Goal: Task Accomplishment & Management: Complete application form

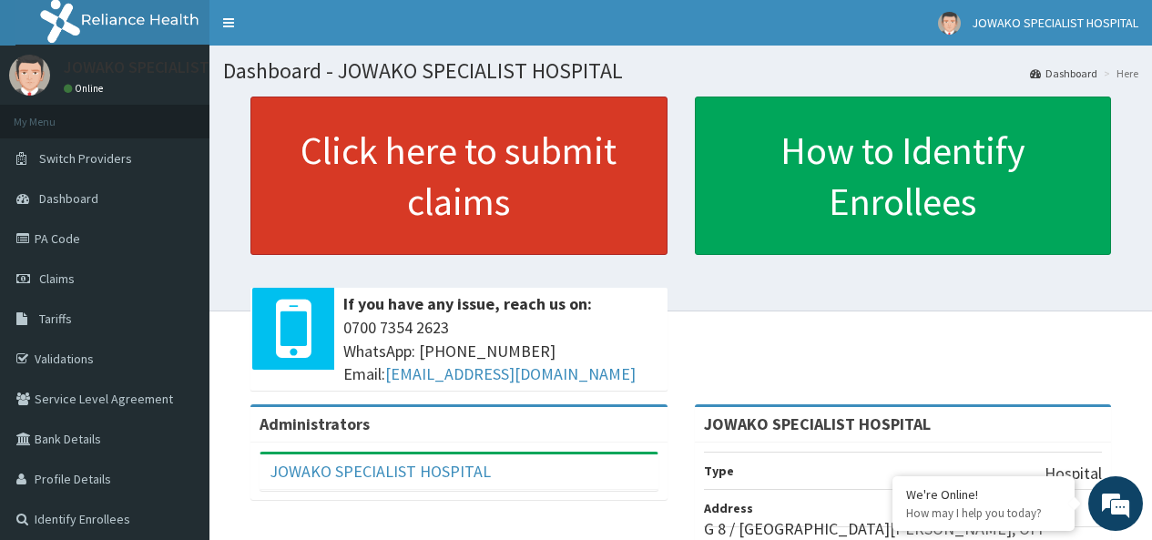
click at [411, 156] on link "Click here to submit claims" at bounding box center [458, 176] width 417 height 158
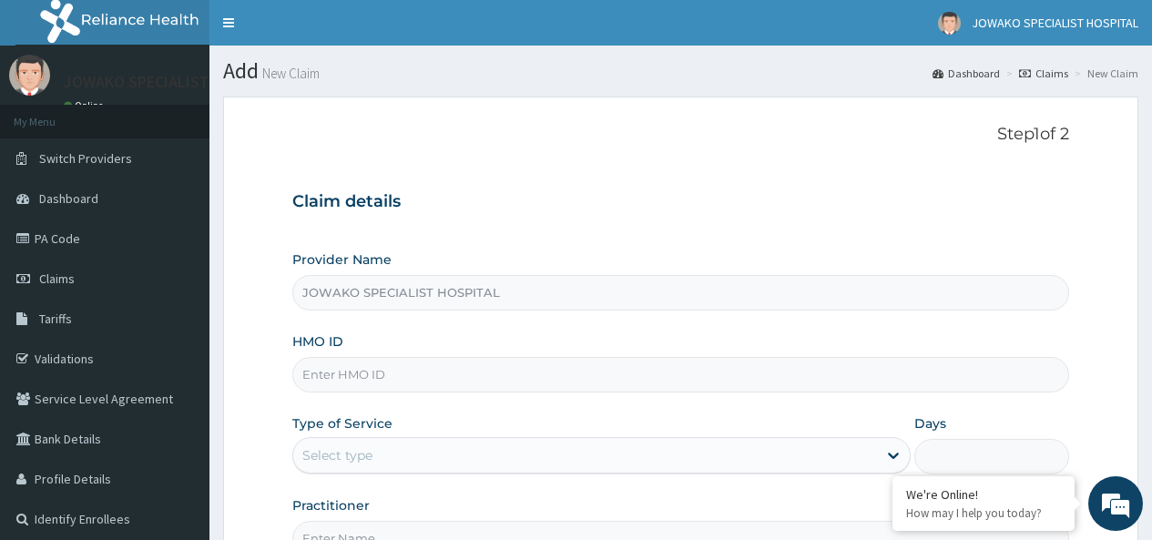
type input "JOWAKO SPECIALIST HOSPITAL"
click at [403, 376] on input "HMO ID" at bounding box center [680, 375] width 777 height 36
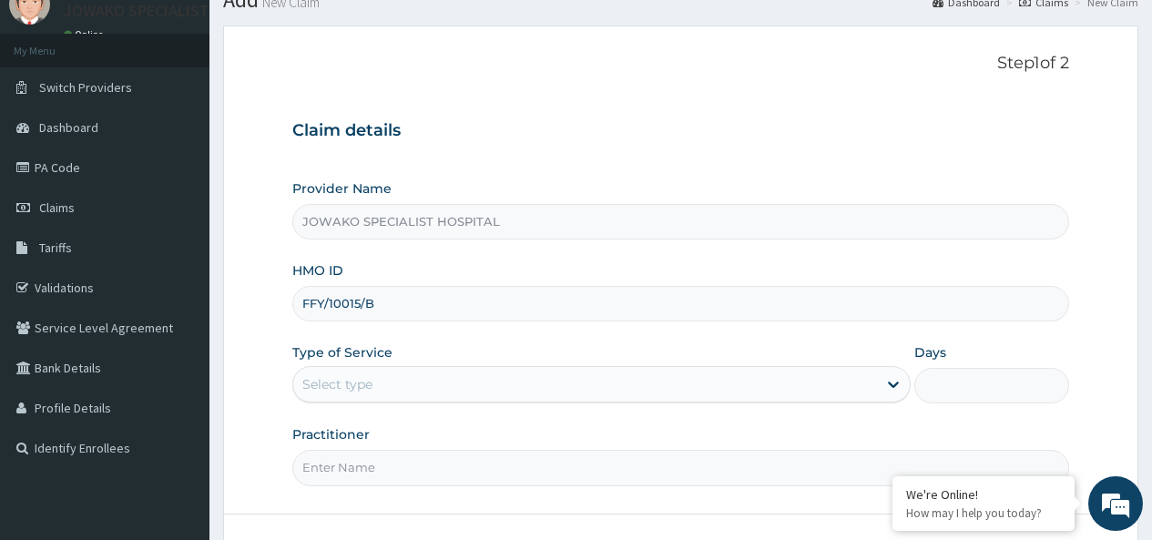
scroll to position [182, 0]
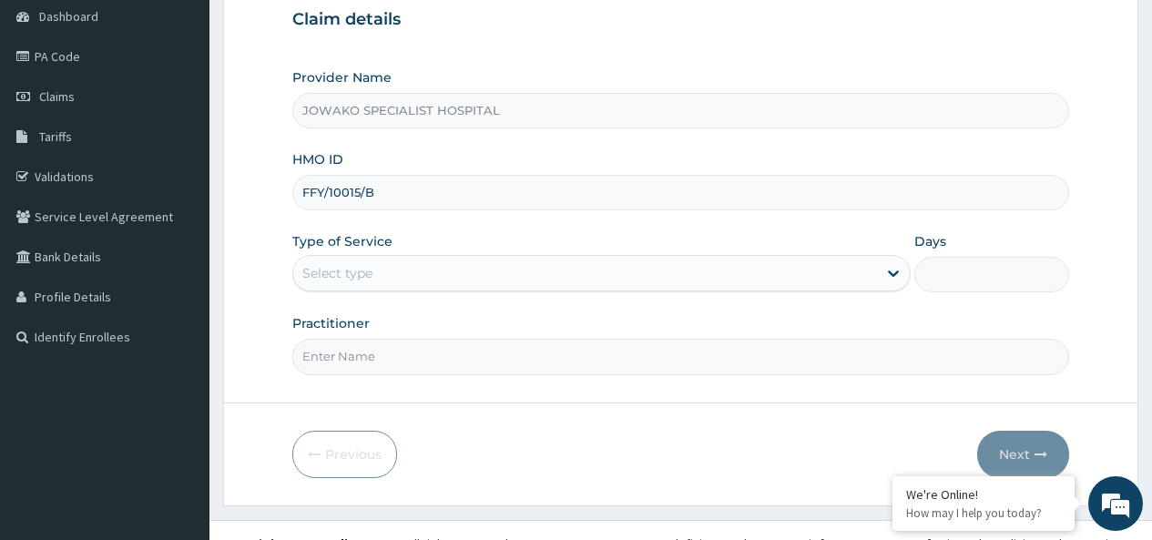
type input "FFY/10015/B"
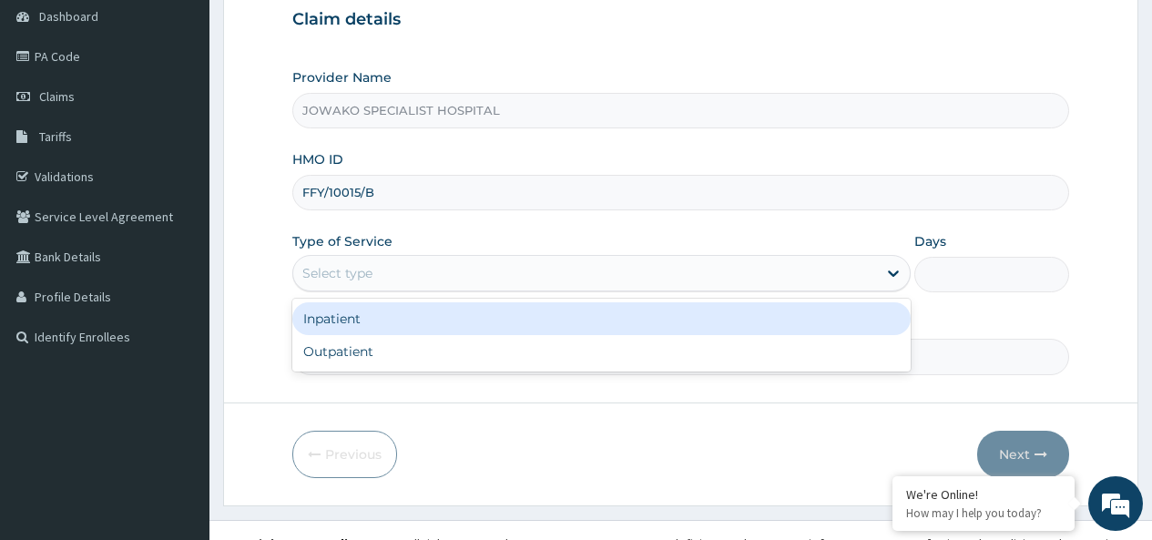
click at [399, 272] on div "Select type" at bounding box center [585, 273] width 584 height 29
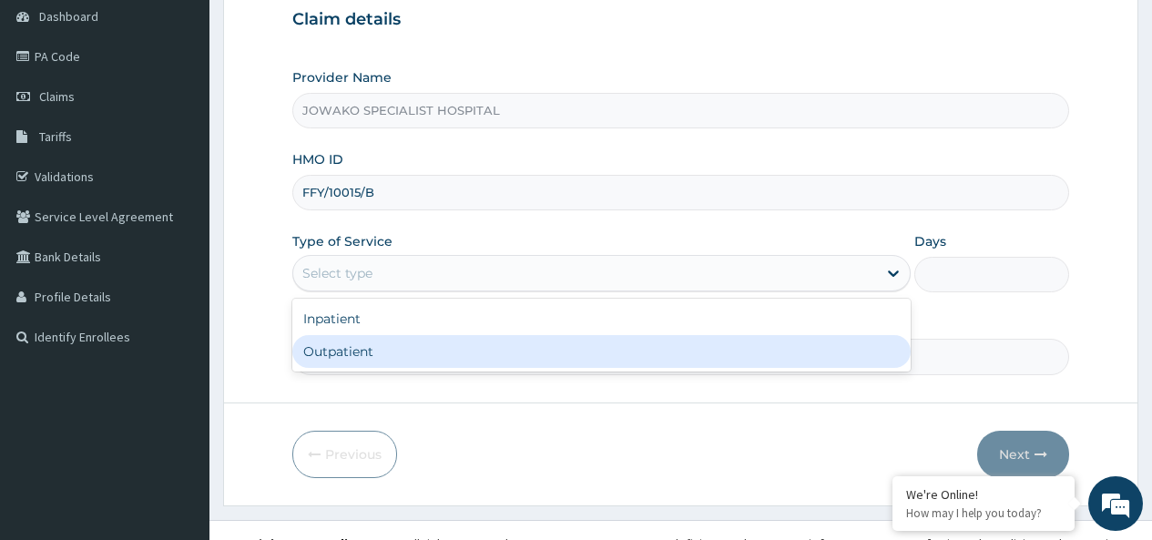
click at [329, 358] on div "Outpatient" at bounding box center [601, 351] width 618 height 33
type input "1"
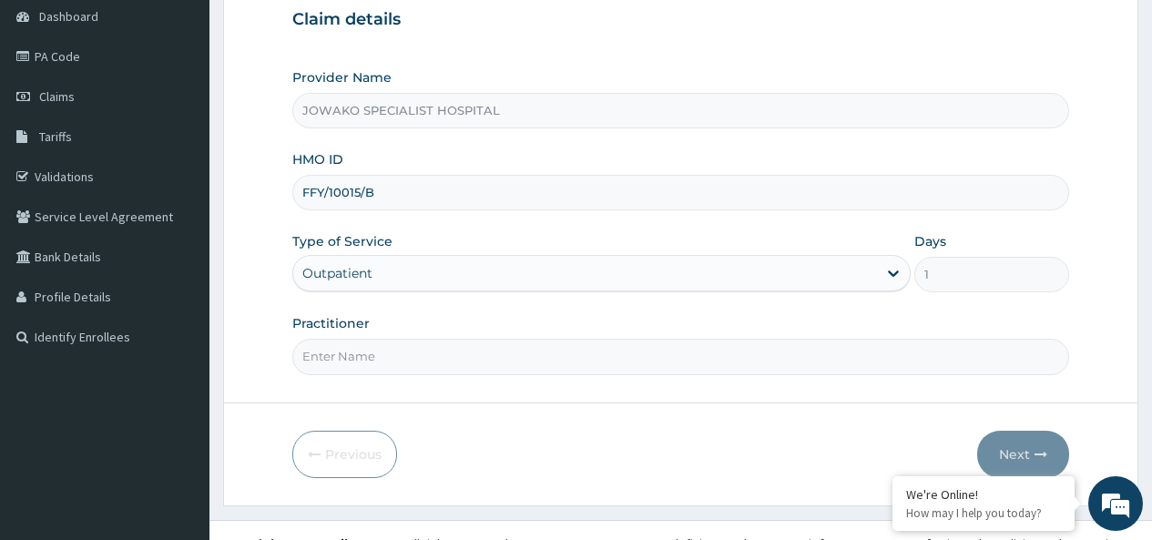
click at [329, 358] on input "Practitioner" at bounding box center [680, 357] width 777 height 36
type input "[PERSON_NAME]"
click at [1011, 451] on button "Next" at bounding box center [1023, 454] width 92 height 47
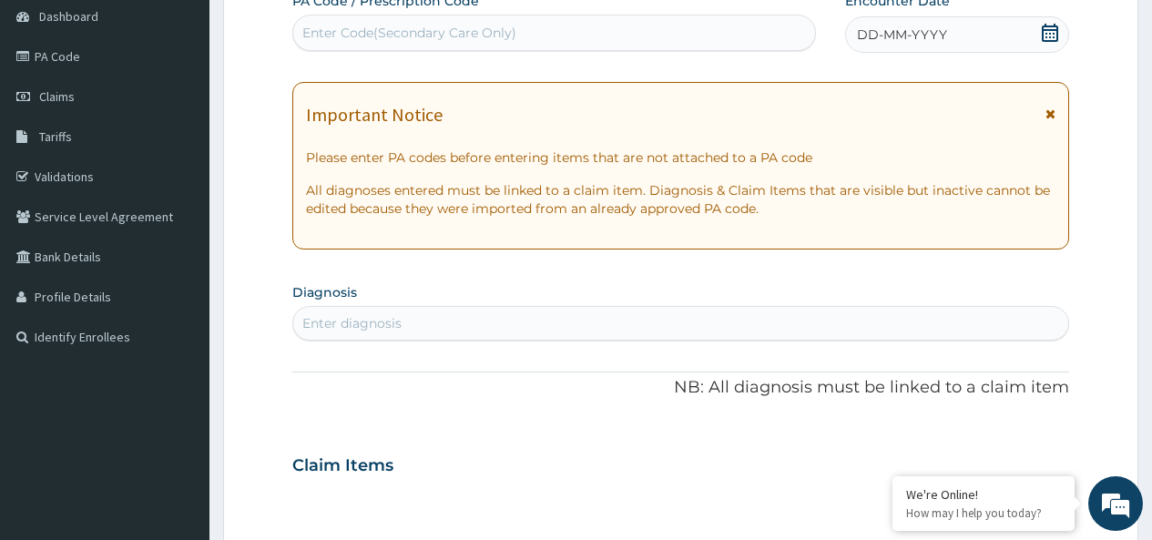
click at [375, 32] on div "Enter Code(Secondary Care Only)" at bounding box center [409, 33] width 214 height 18
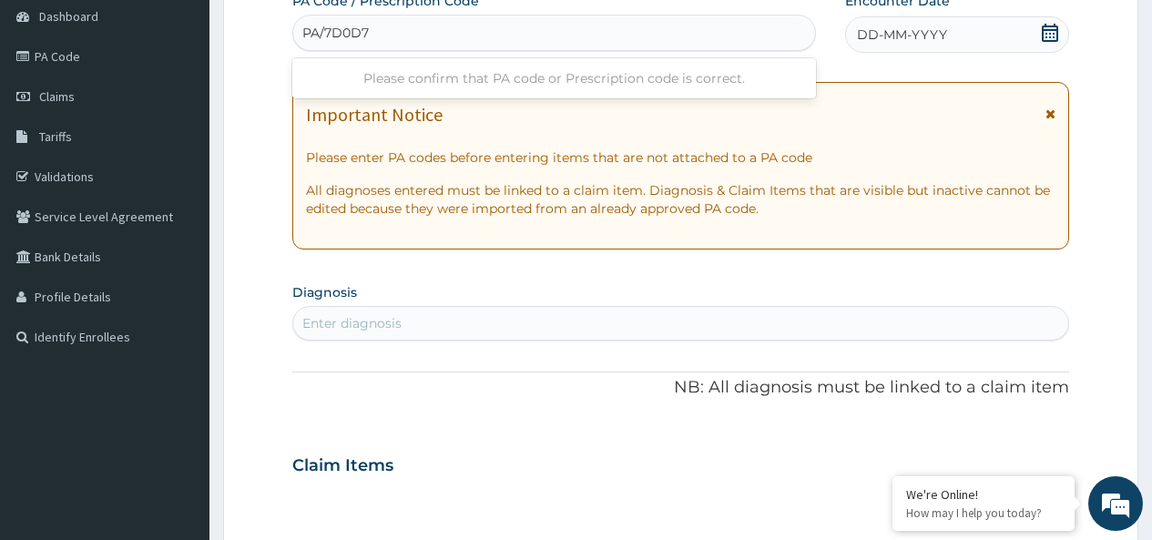
type input "PA/7D0D7D"
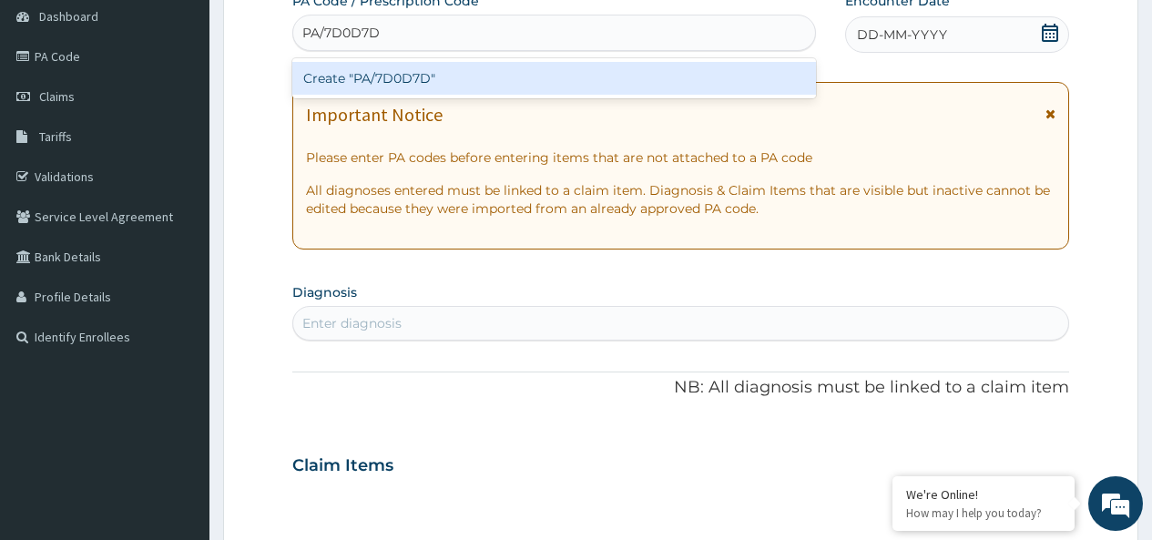
click at [420, 86] on div "Create "PA/7D0D7D"" at bounding box center [553, 78] width 523 height 33
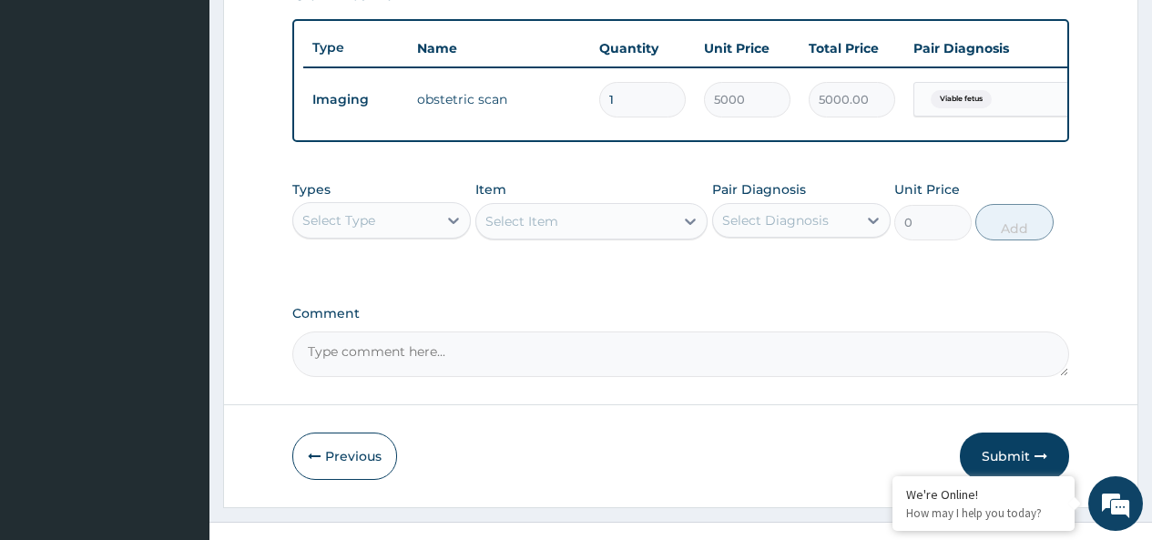
scroll to position [700, 0]
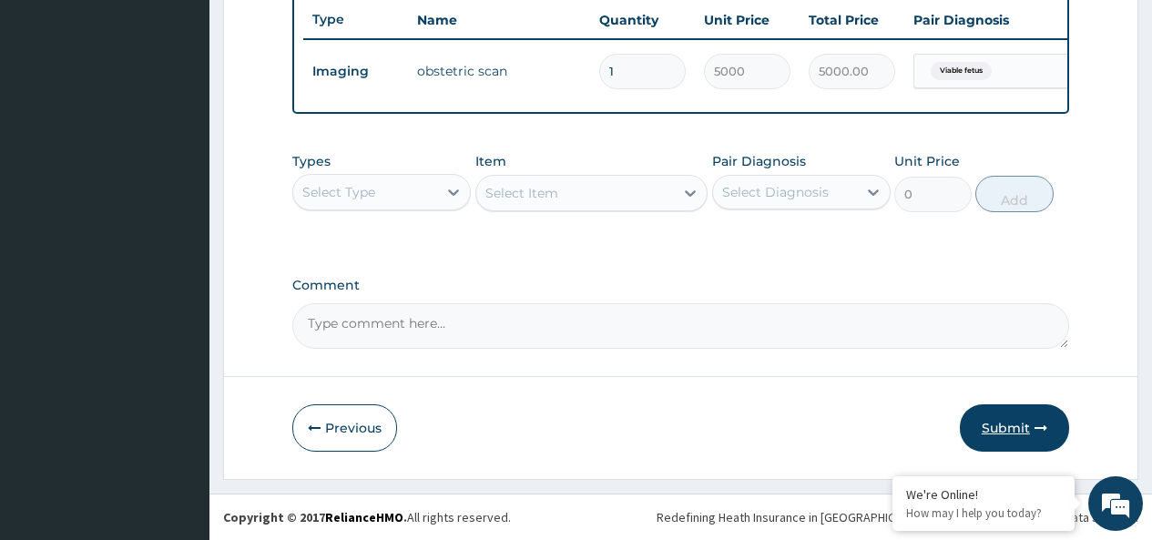
click at [1005, 428] on button "Submit" at bounding box center [1014, 427] width 109 height 47
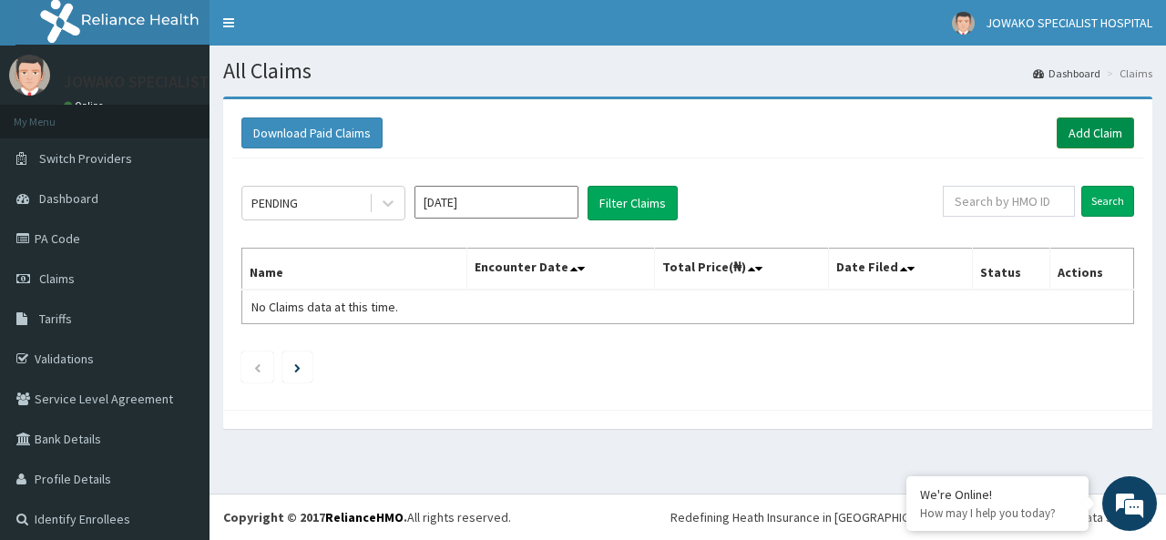
click at [1069, 135] on link "Add Claim" at bounding box center [1094, 132] width 77 height 31
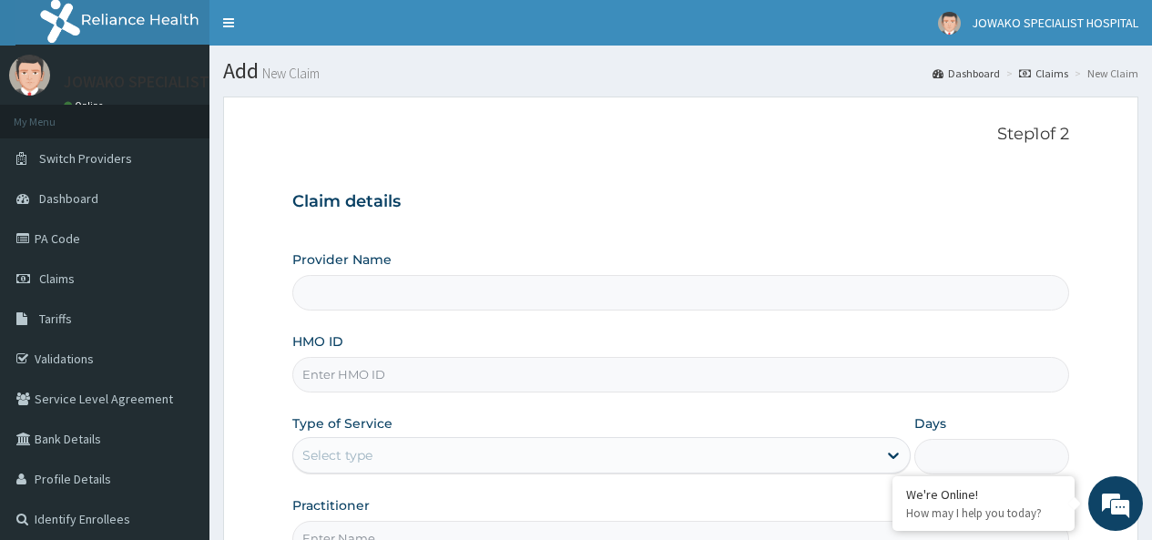
type input "JOWAKO SPECIALIST HOSPITAL"
click at [405, 372] on input "HMO ID" at bounding box center [680, 375] width 777 height 36
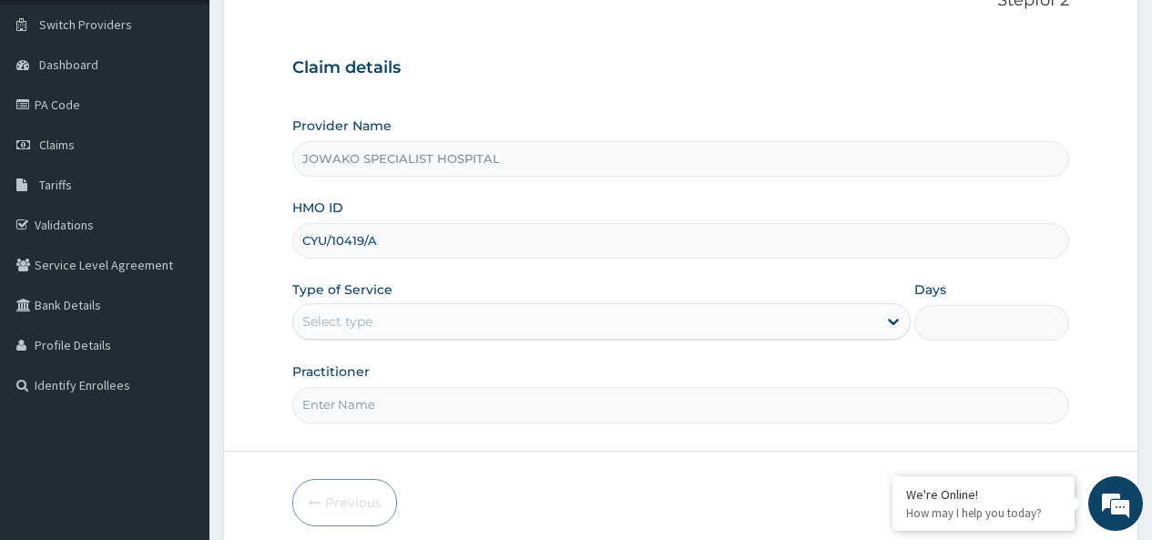
scroll to position [209, 0]
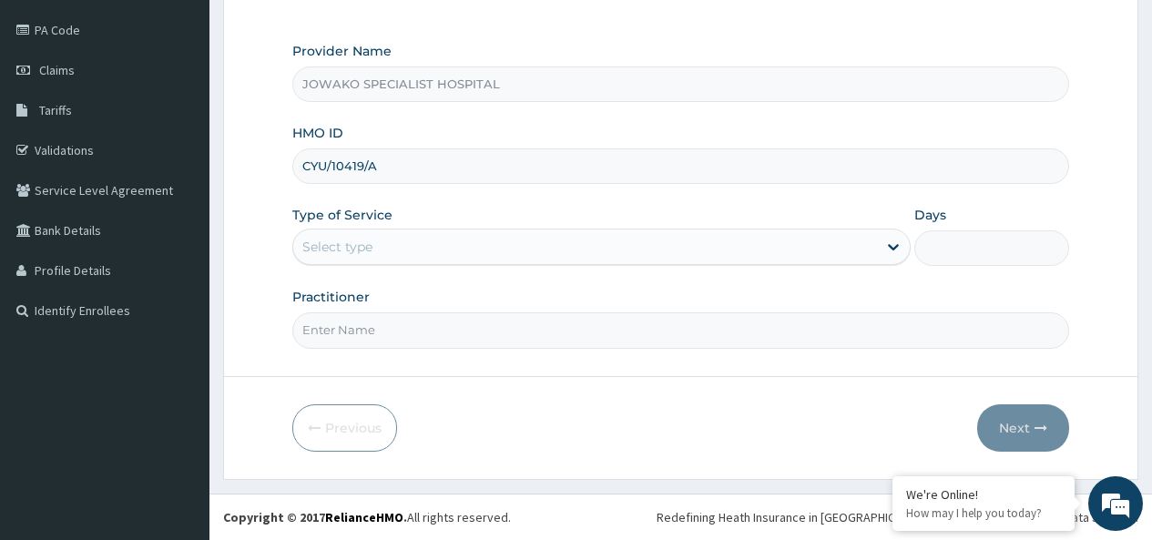
type input "CYU/10419/A"
click at [364, 248] on div "Select type" at bounding box center [337, 247] width 70 height 18
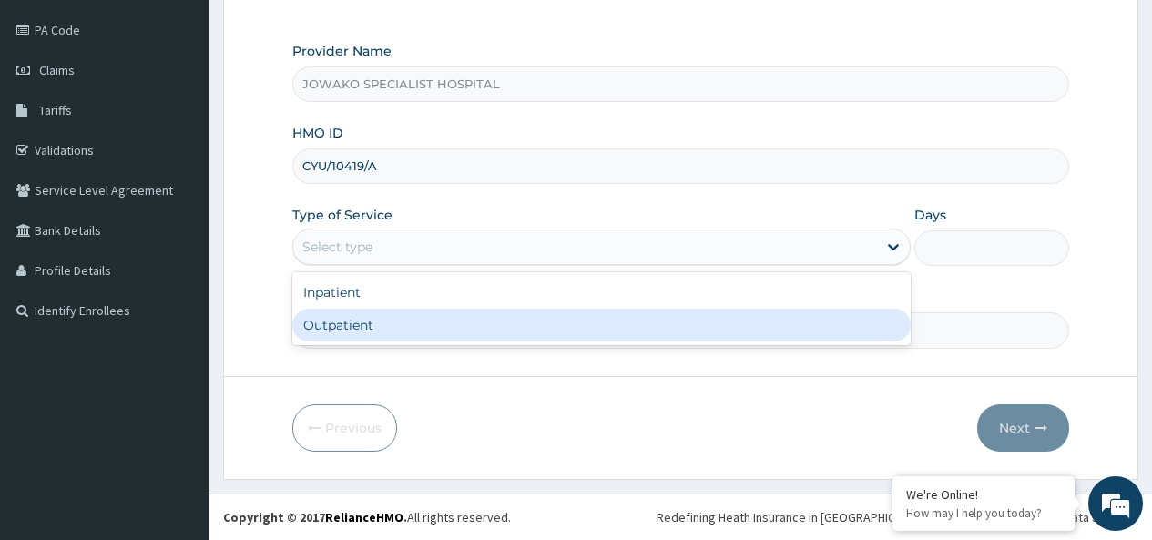
click at [341, 329] on div "Outpatient" at bounding box center [601, 325] width 618 height 33
type input "1"
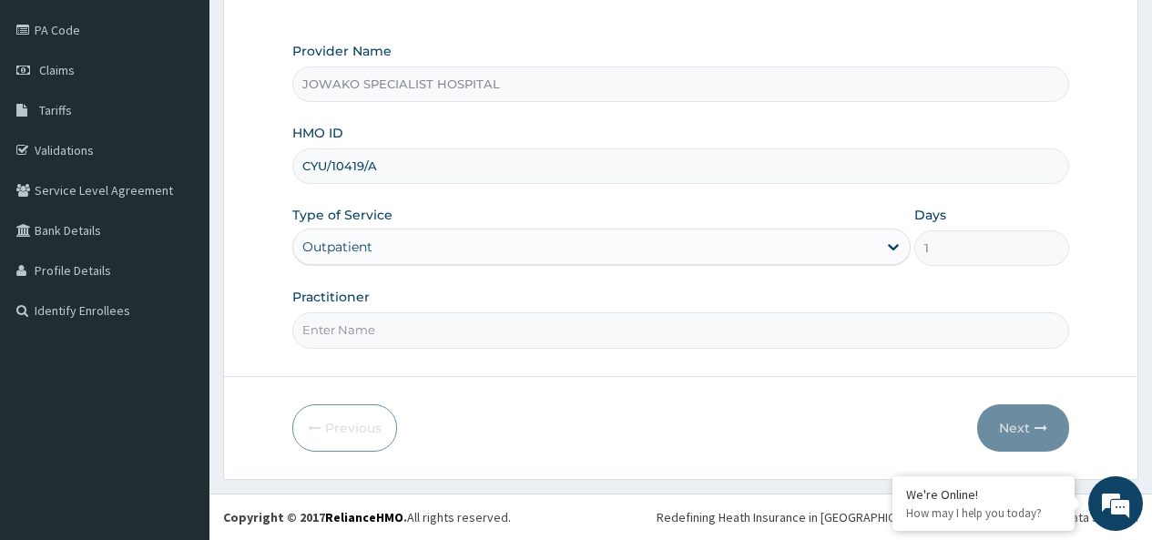
click at [341, 329] on input "Practitioner" at bounding box center [680, 330] width 777 height 36
type input "DR OGBONNA ROWLAND"
click at [1014, 422] on button "Next" at bounding box center [1023, 427] width 92 height 47
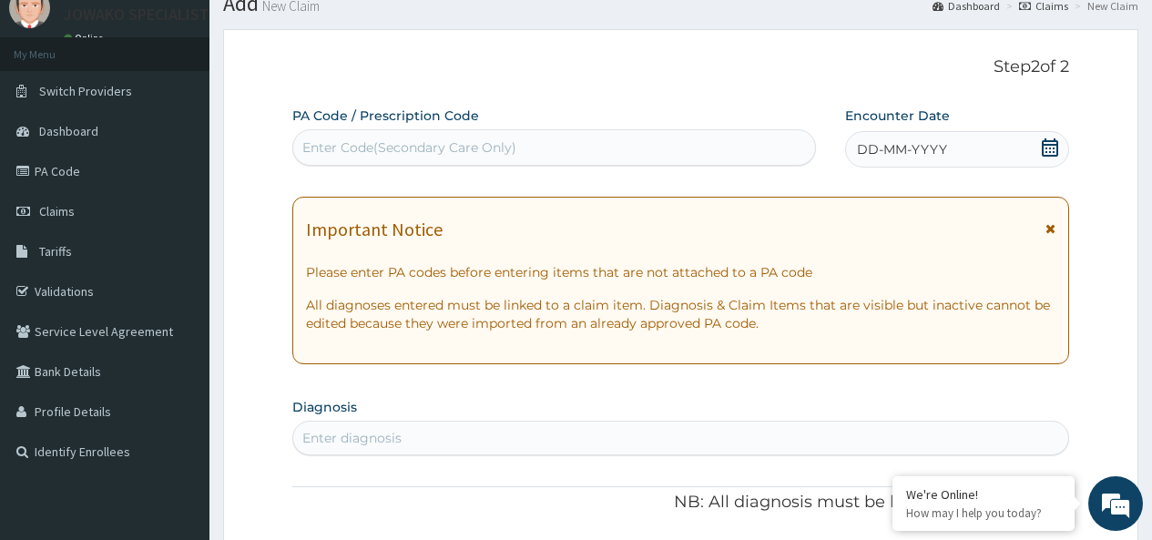
scroll to position [0, 0]
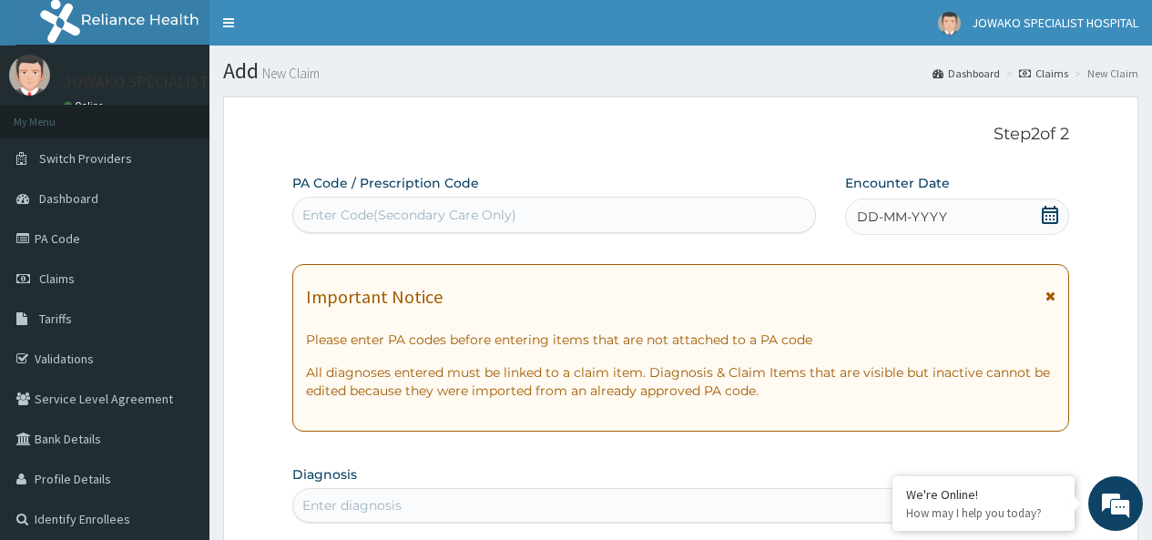
click at [391, 215] on div "Enter Code(Secondary Care Only)" at bounding box center [409, 215] width 214 height 18
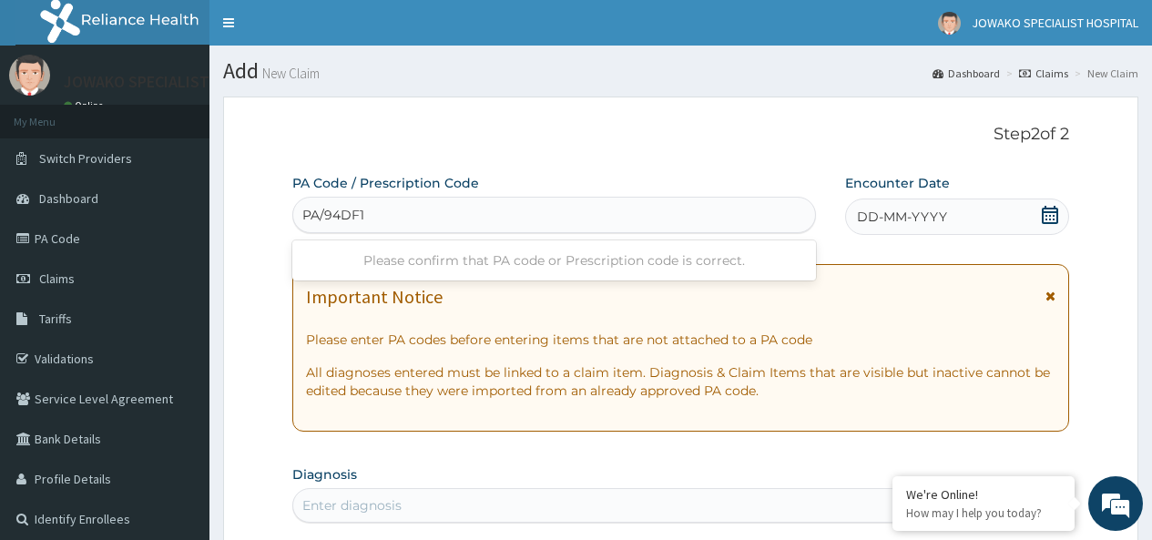
type input "PA/94DF18"
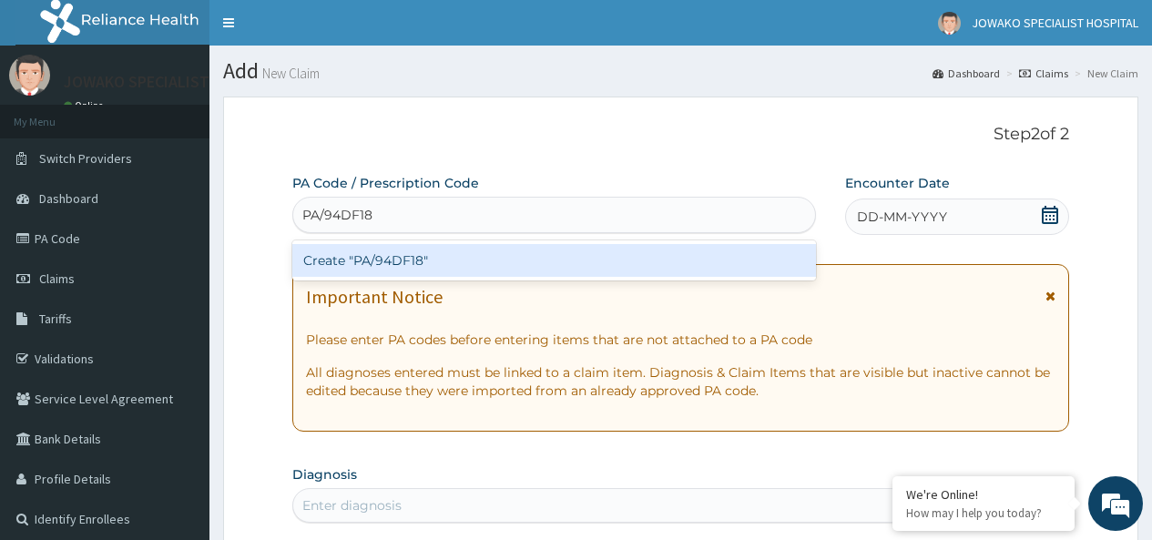
click at [416, 263] on div "Create "PA/94DF18"" at bounding box center [553, 260] width 523 height 33
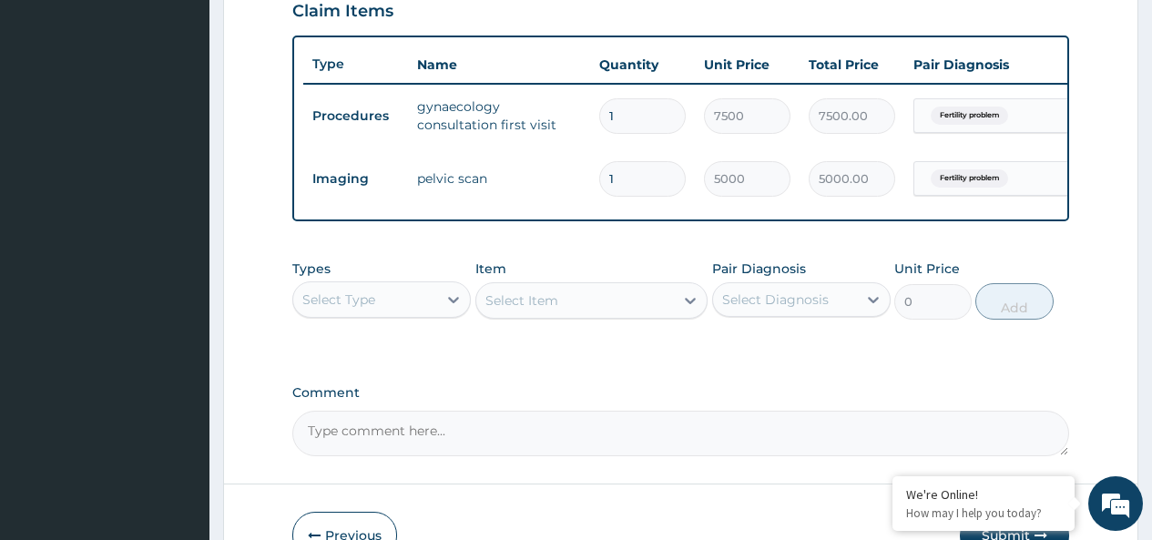
scroll to position [763, 0]
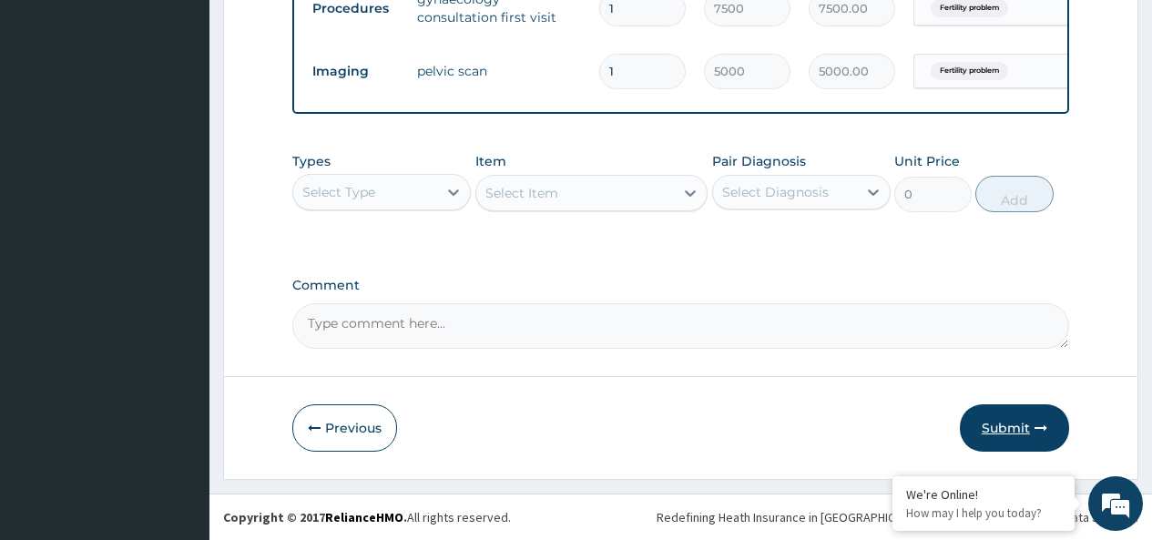
click at [1003, 418] on button "Submit" at bounding box center [1014, 427] width 109 height 47
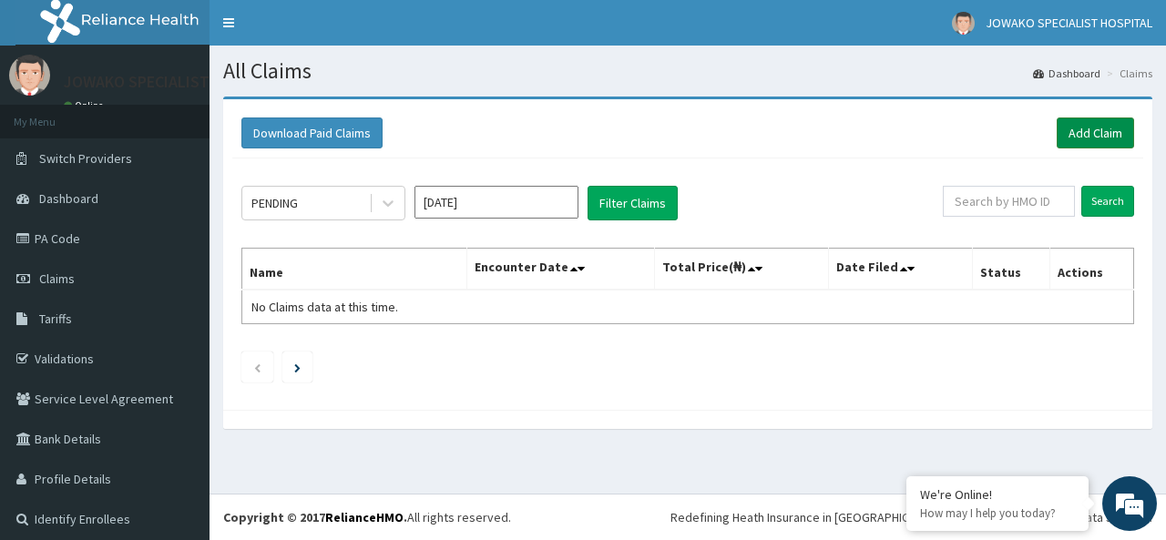
click at [1079, 133] on link "Add Claim" at bounding box center [1094, 132] width 77 height 31
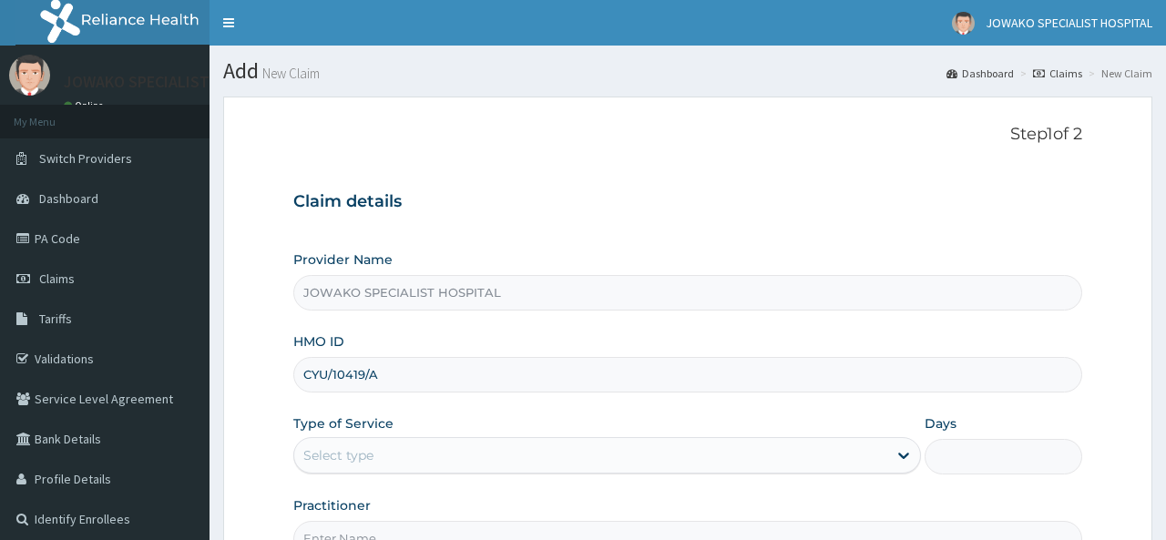
type input "CYU/10419/A"
click at [363, 446] on div "Select type" at bounding box center [338, 455] width 70 height 18
click at [430, 441] on div "Select type" at bounding box center [590, 455] width 593 height 29
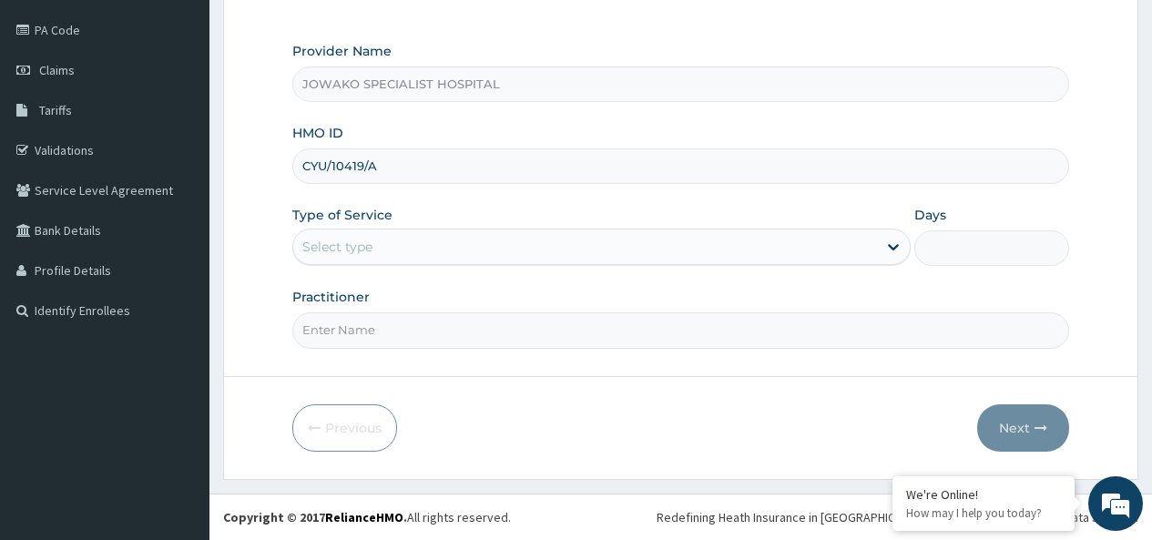
scroll to position [209, 0]
click at [430, 252] on div "Select type" at bounding box center [585, 246] width 584 height 29
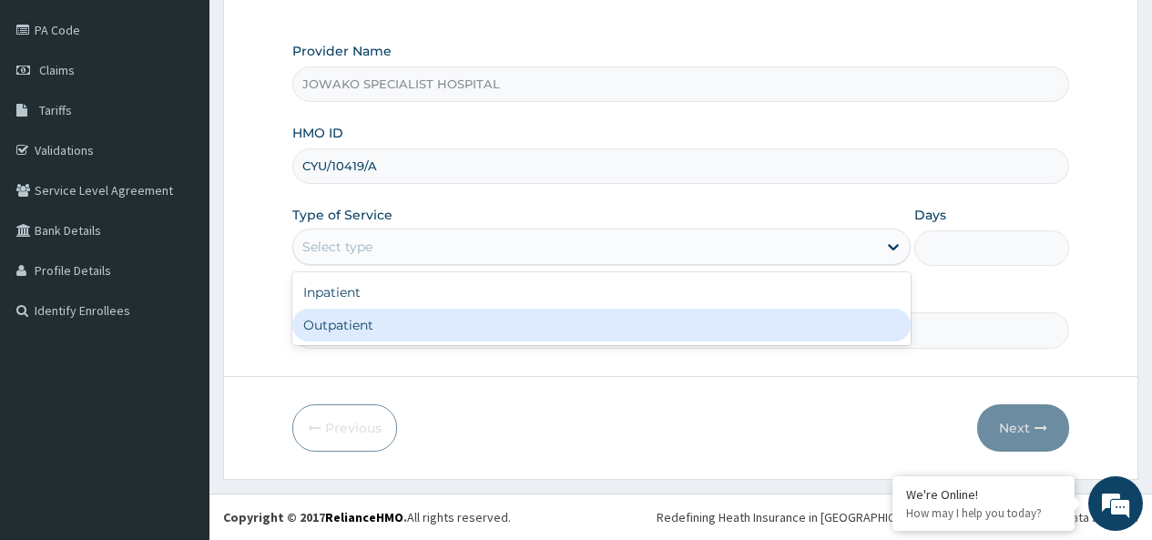
click at [353, 323] on div "Outpatient" at bounding box center [601, 325] width 618 height 33
type input "1"
click at [373, 331] on input "Practitioner" at bounding box center [680, 330] width 777 height 36
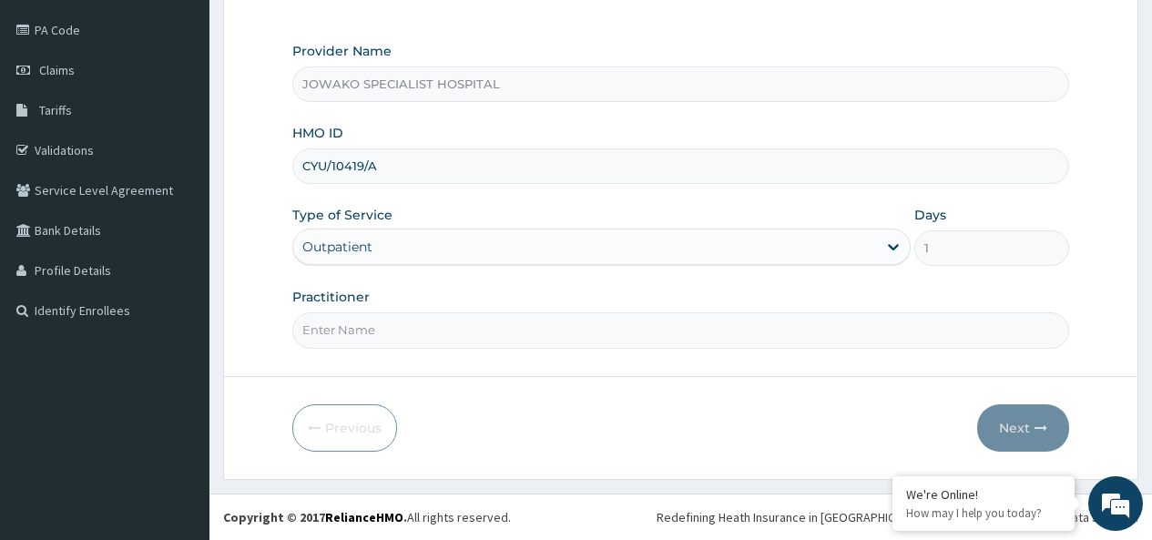
scroll to position [0, 0]
type input "[PERSON_NAME]"
click at [1026, 424] on button "Next" at bounding box center [1023, 427] width 92 height 47
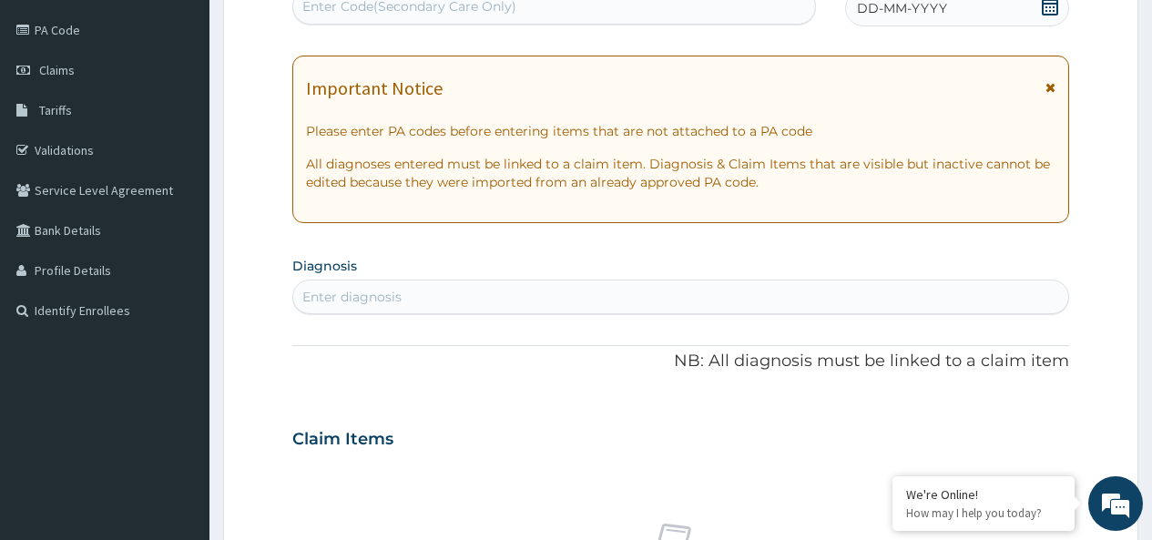
click at [505, 6] on div "Enter Code(Secondary Care Only)" at bounding box center [409, 6] width 214 height 18
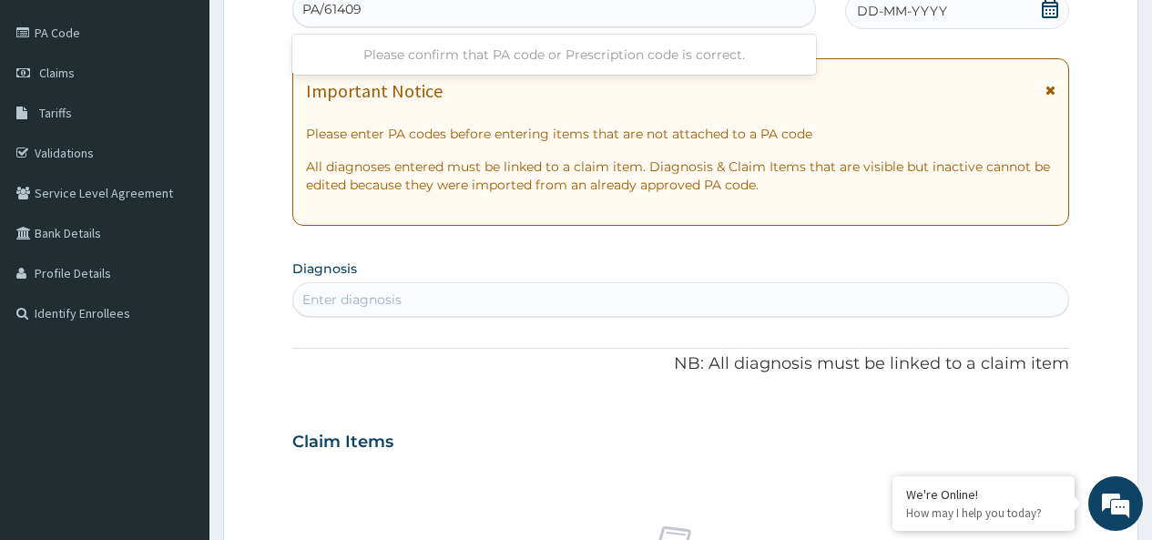
type input "PA/614098"
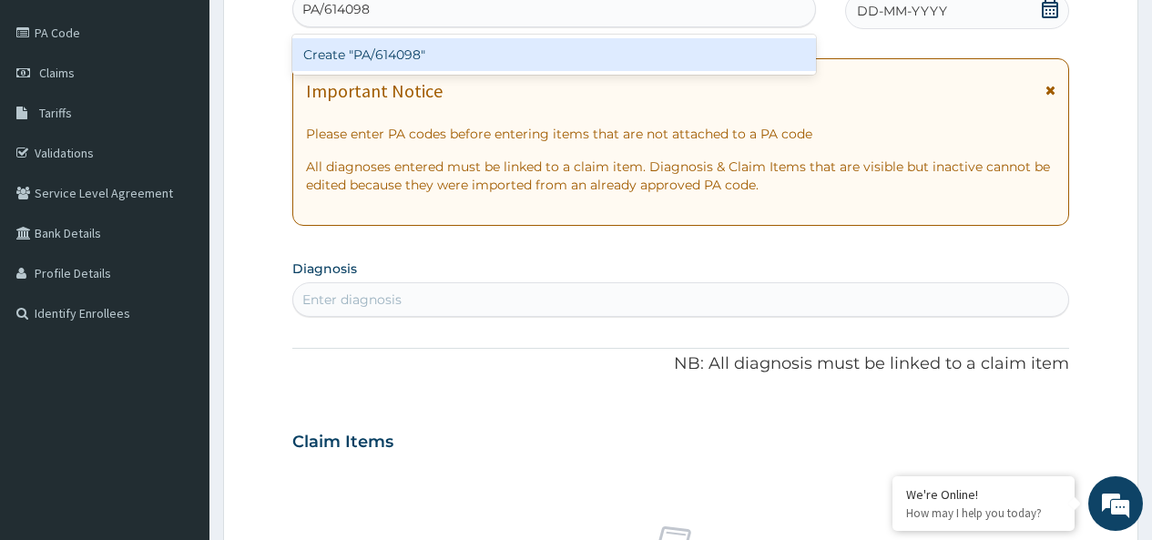
click at [462, 56] on div "Create "PA/614098"" at bounding box center [553, 54] width 523 height 33
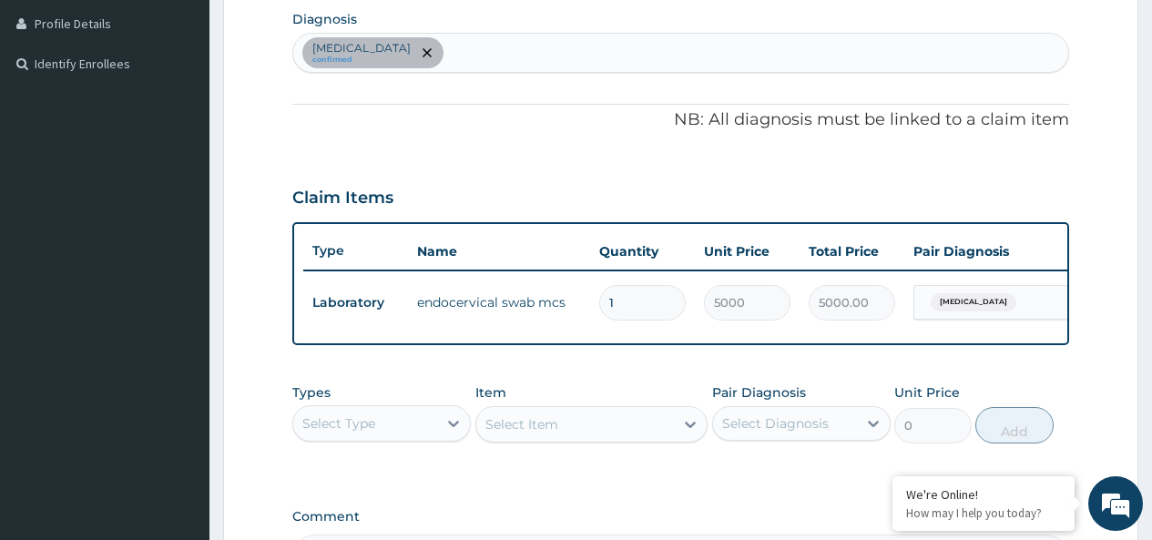
scroll to position [700, 0]
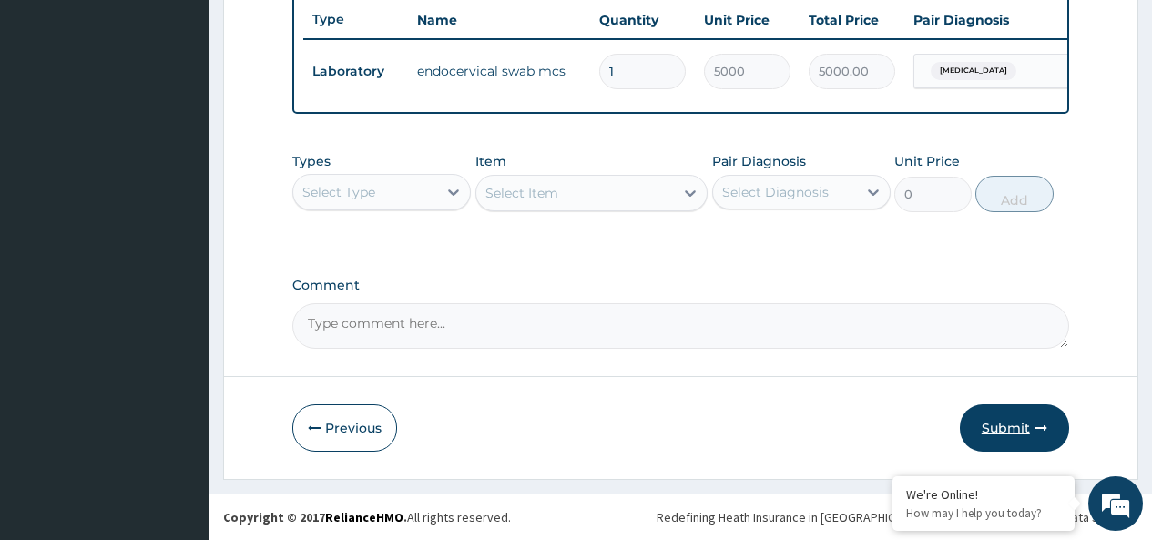
click at [1004, 427] on button "Submit" at bounding box center [1014, 427] width 109 height 47
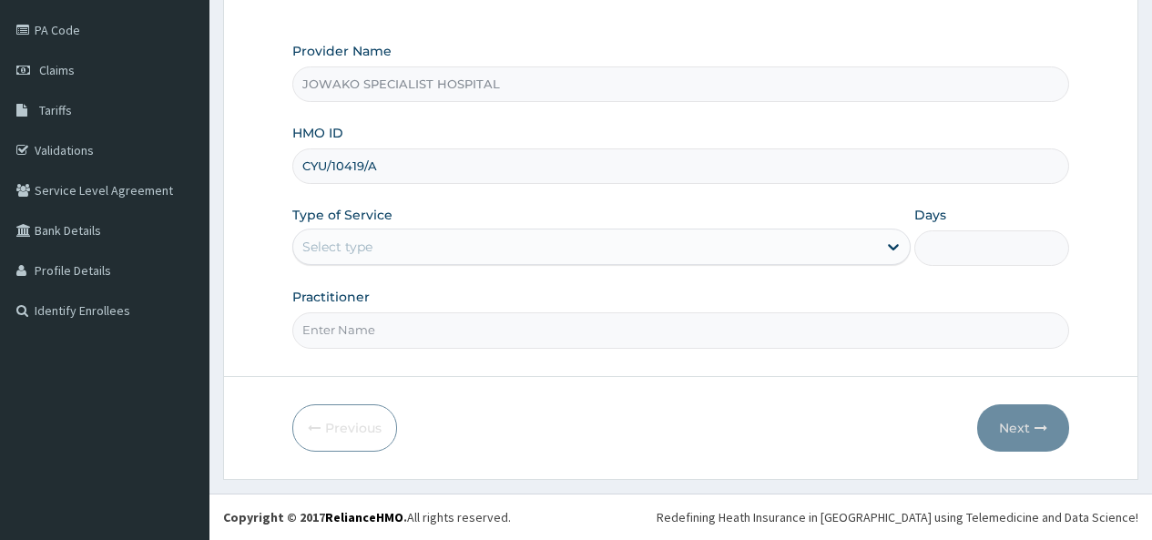
type input "CYU/10419/A"
click at [378, 245] on div "Select type" at bounding box center [585, 246] width 584 height 29
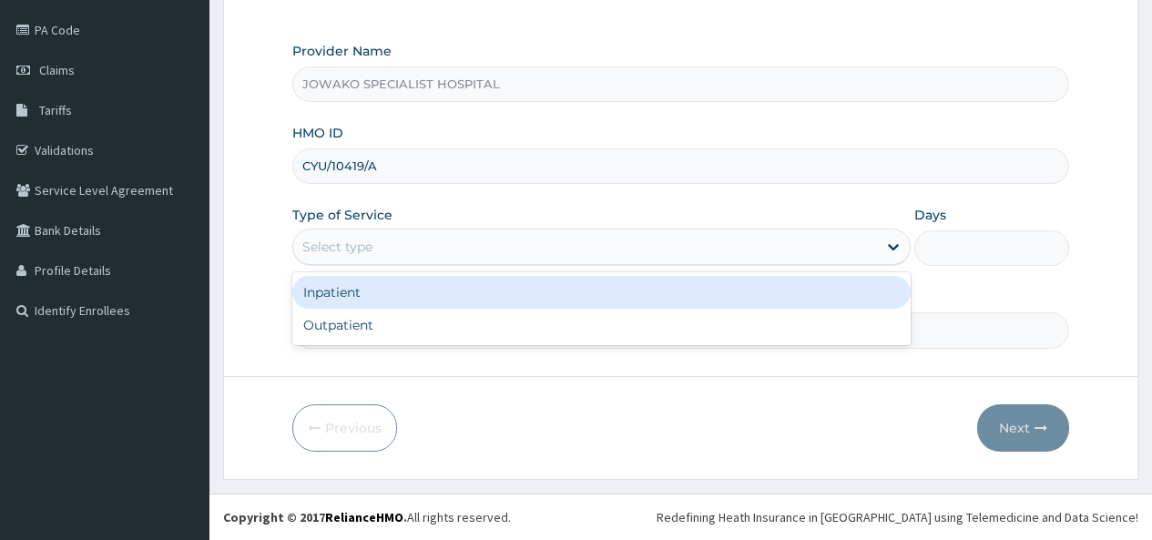
scroll to position [209, 0]
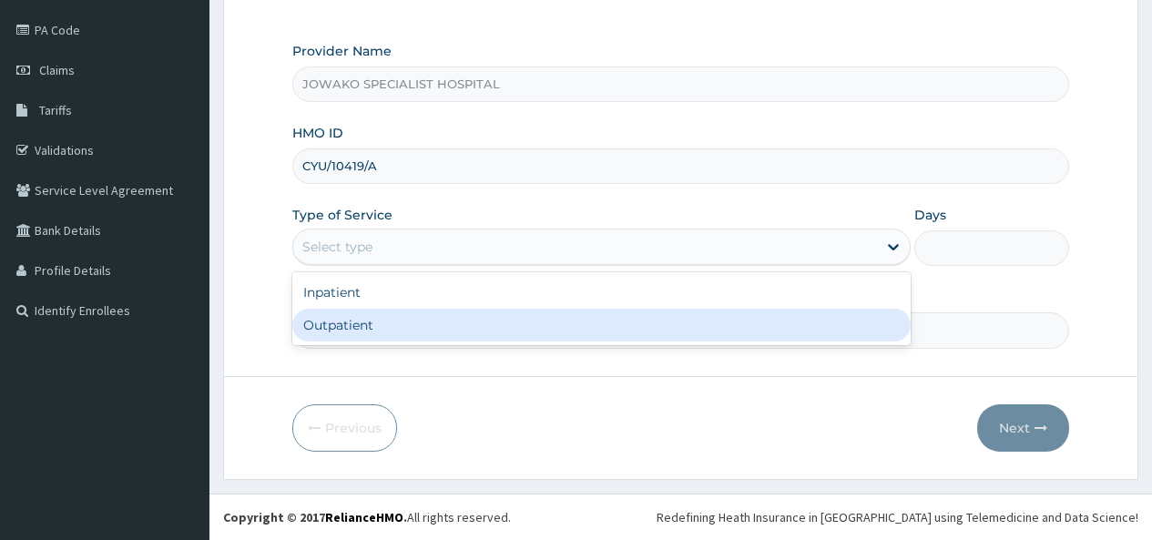
click at [335, 328] on div "Outpatient" at bounding box center [601, 325] width 618 height 33
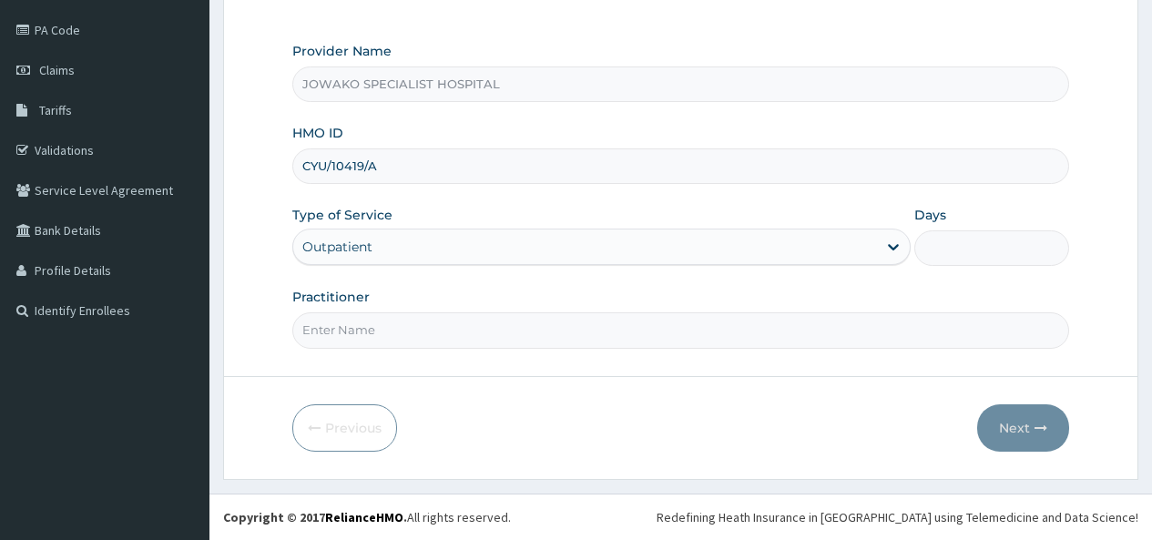
type input "1"
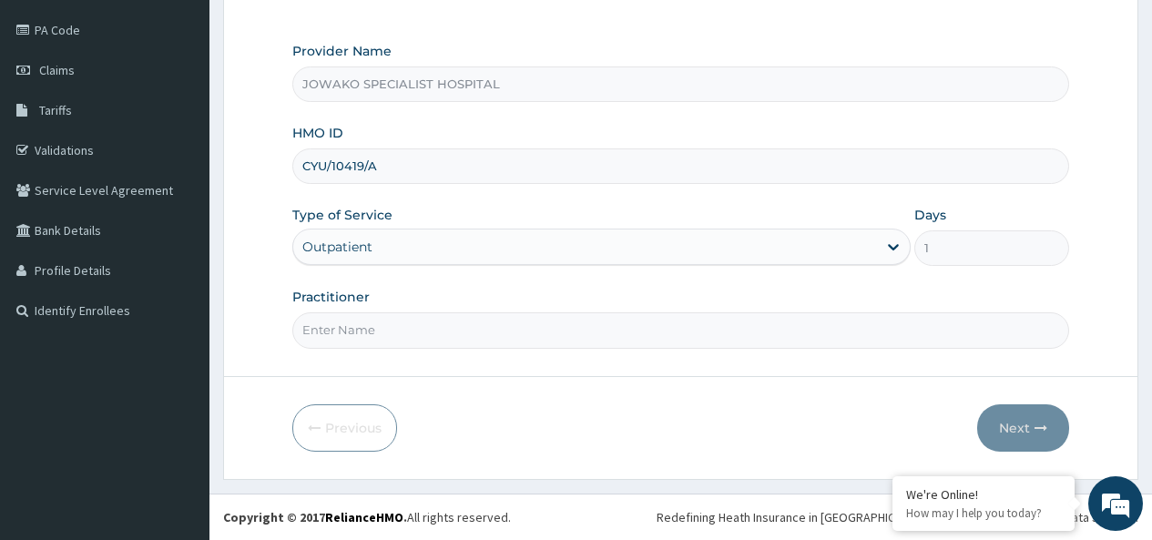
click at [335, 328] on input "Practitioner" at bounding box center [680, 330] width 777 height 36
click at [1014, 428] on button "Next" at bounding box center [1023, 427] width 92 height 47
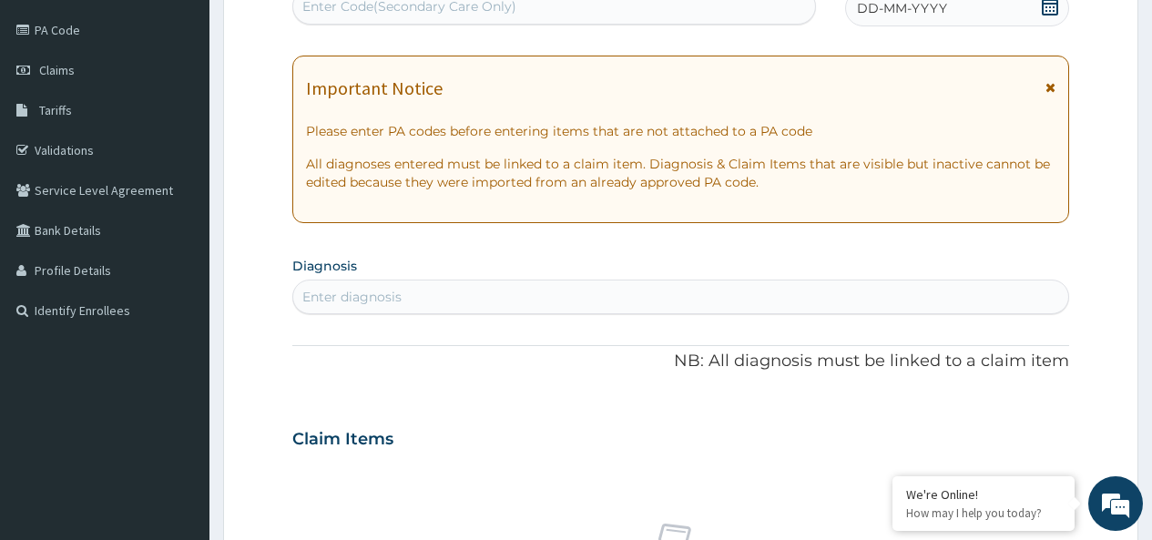
scroll to position [0, 0]
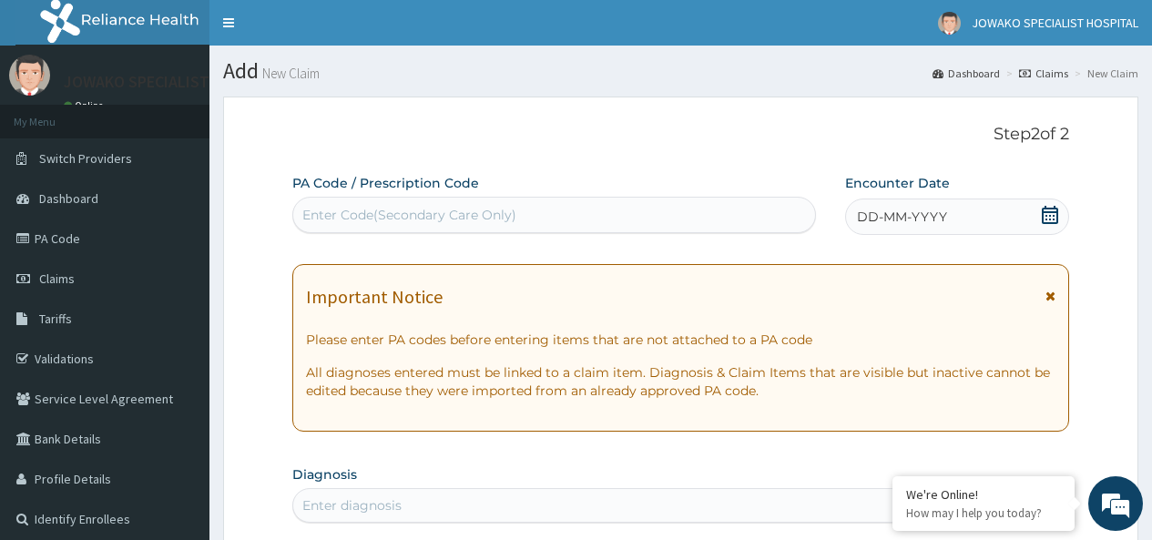
click at [383, 212] on div "Enter Code(Secondary Care Only)" at bounding box center [409, 215] width 214 height 18
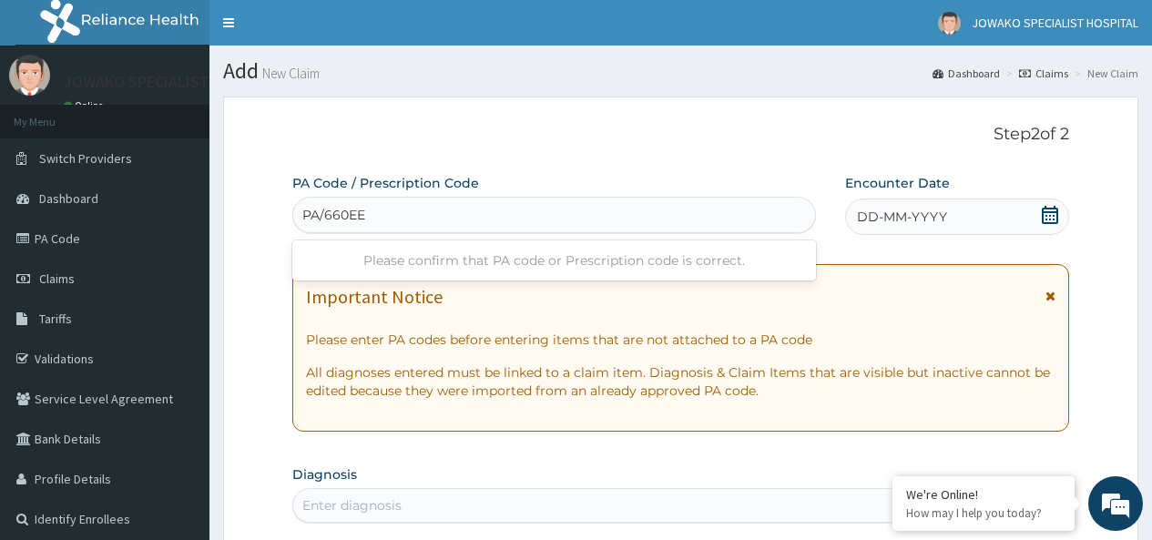
type input "PA/660EE8"
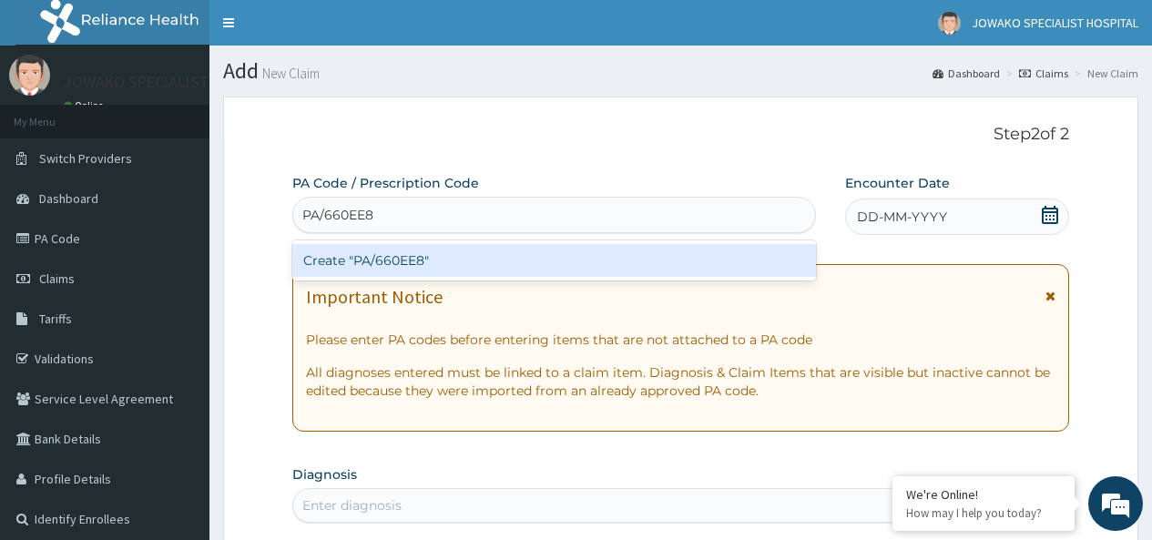
click at [396, 255] on div "Create "PA/660EE8"" at bounding box center [553, 260] width 523 height 33
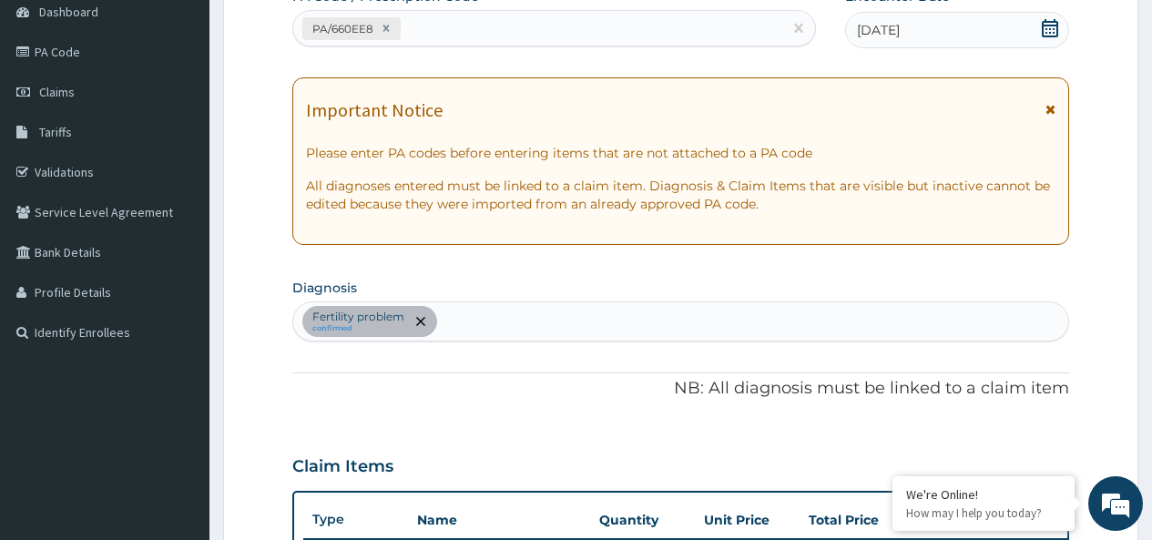
scroll to position [763, 0]
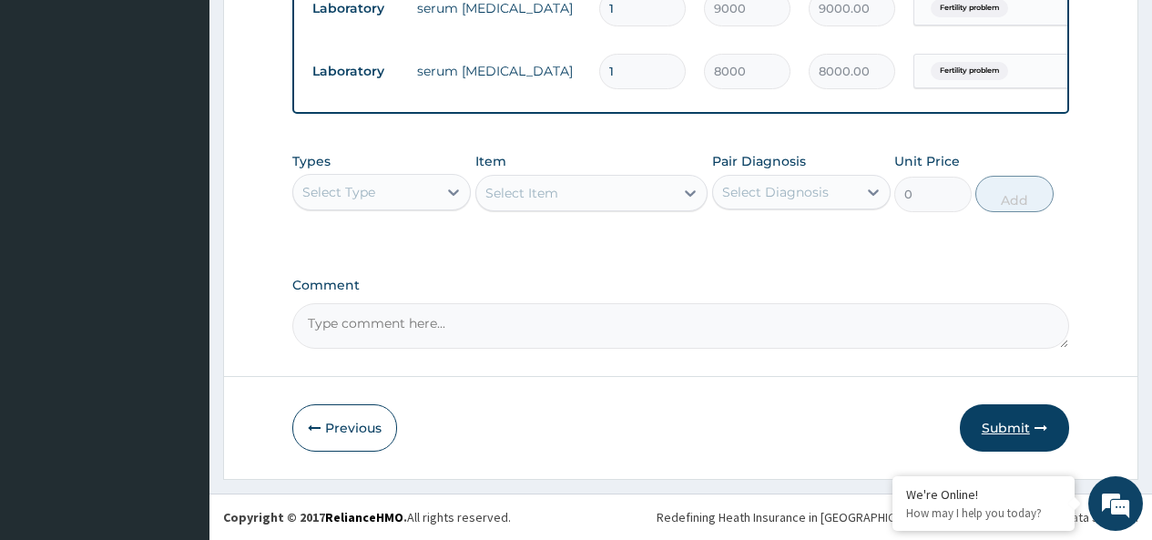
click at [993, 425] on button "Submit" at bounding box center [1014, 427] width 109 height 47
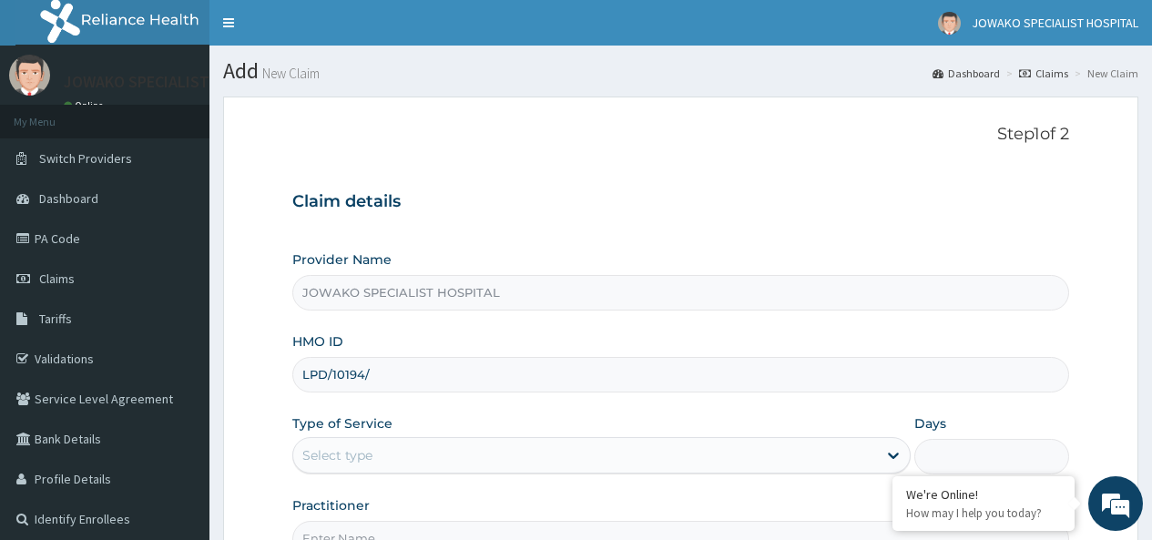
type input "LPD/10194/A"
